Goal: Task Accomplishment & Management: Manage account settings

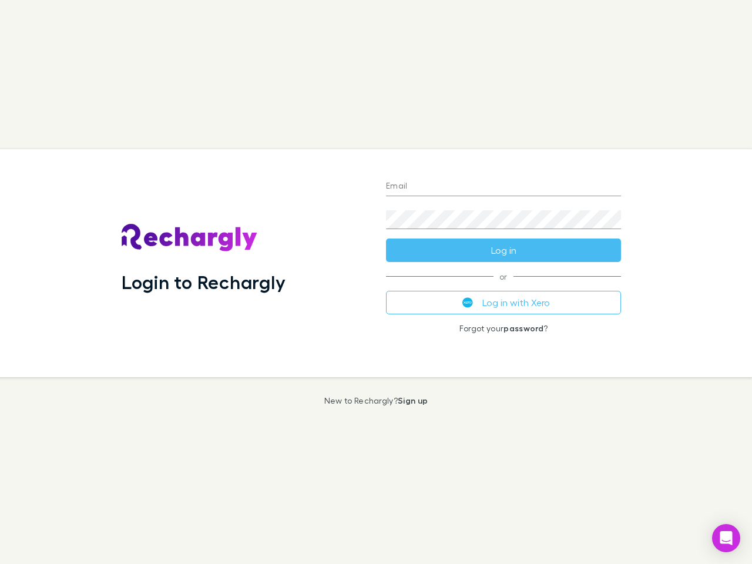
click at [376, 282] on div "Login to Rechargly" at bounding box center [244, 263] width 264 height 228
click at [504, 187] on input "Email" at bounding box center [503, 186] width 235 height 19
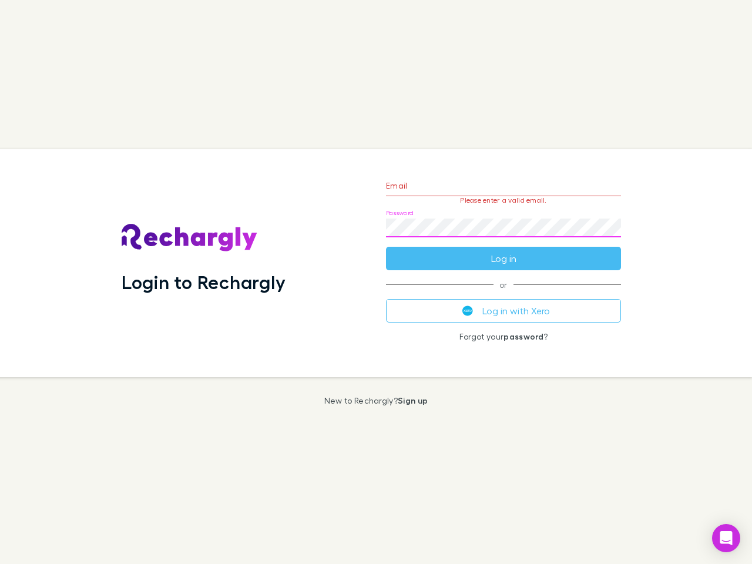
click at [504, 250] on form "Email Please enter a valid email. Password Log in" at bounding box center [503, 219] width 235 height 102
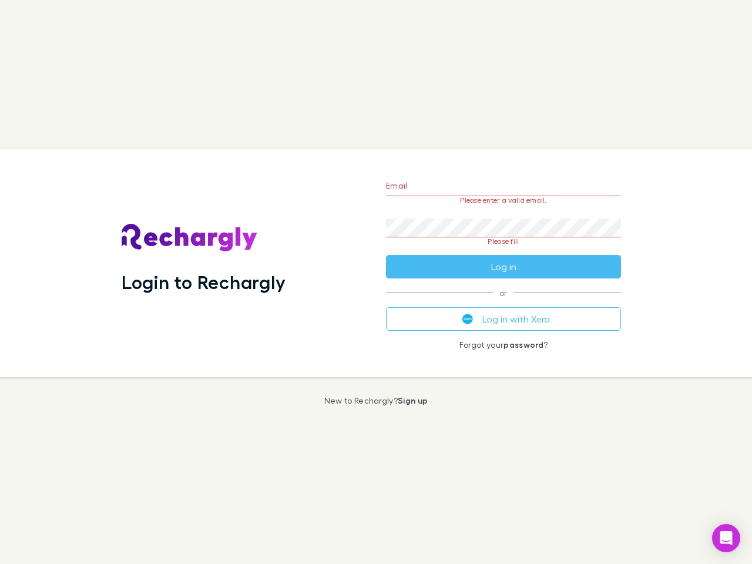
click at [504, 303] on div "Email Please enter a valid email. Password Please fill Log in or Log in with Xe…" at bounding box center [504, 263] width 254 height 228
click at [726, 538] on icon "Open Intercom Messenger" at bounding box center [727, 538] width 12 height 14
